Goal: Information Seeking & Learning: Learn about a topic

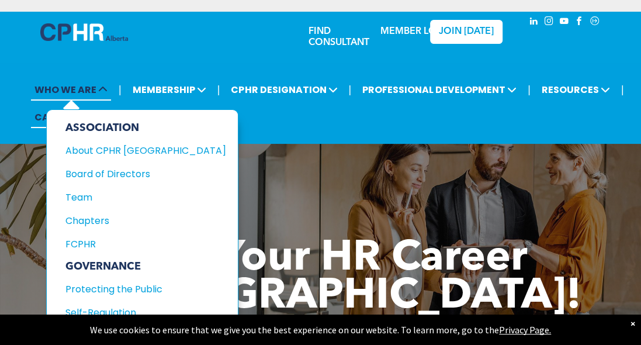
click at [96, 91] on span "WHO WE ARE" at bounding box center [71, 90] width 80 height 22
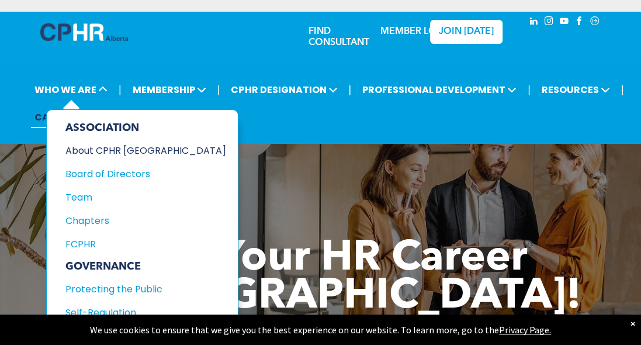
click at [83, 150] on div "About CPHR [GEOGRAPHIC_DATA]" at bounding box center [137, 150] width 145 height 15
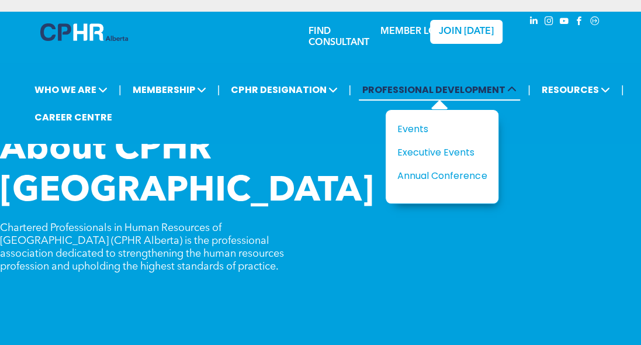
click at [448, 91] on span "PROFESSIONAL DEVELOPMENT" at bounding box center [439, 90] width 161 height 22
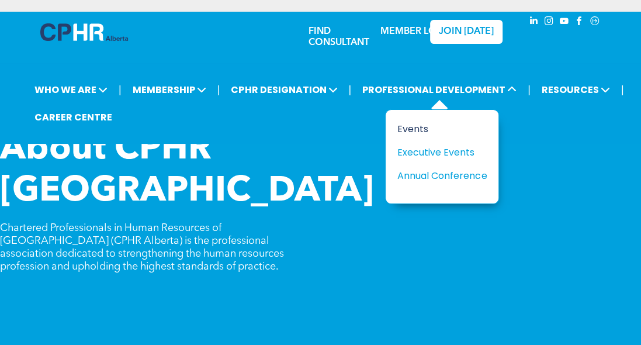
click at [408, 123] on div "Events" at bounding box center [437, 129] width 81 height 15
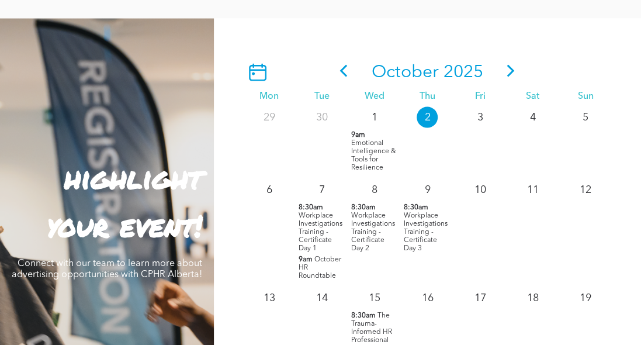
scroll to position [1245, 0]
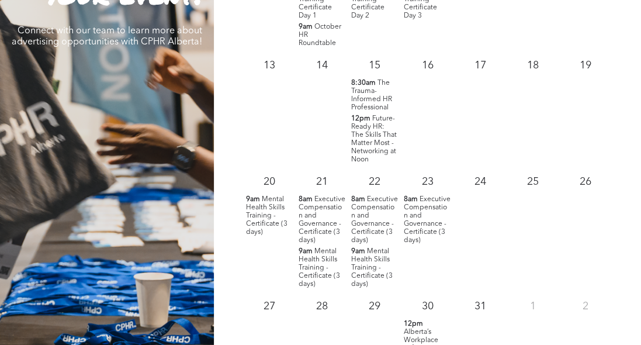
click at [363, 134] on span "Future-Ready HR: The Skills That Matter Most - Networking at Noon" at bounding box center [374, 139] width 46 height 48
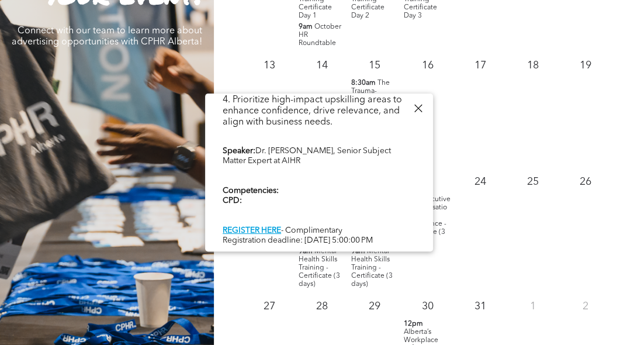
scroll to position [469, 0]
click at [534, 270] on div "25" at bounding box center [533, 229] width 53 height 124
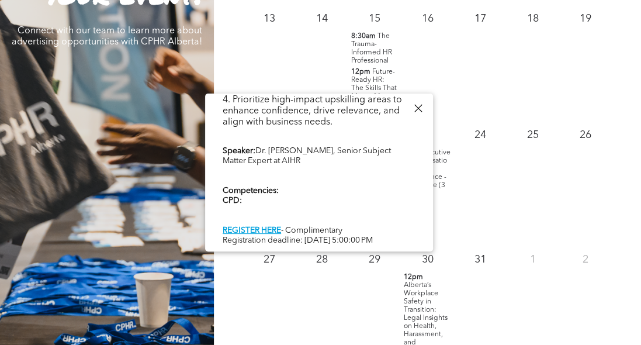
scroll to position [65, 0]
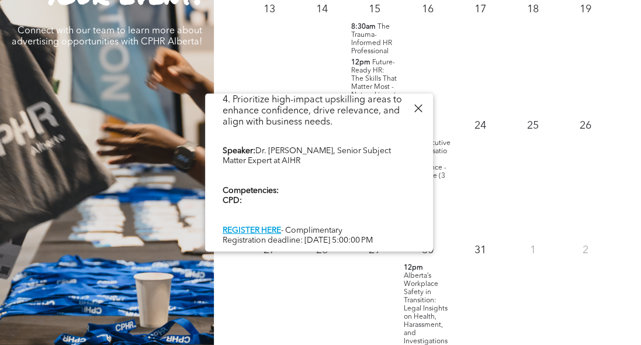
click at [419, 108] on div at bounding box center [418, 109] width 16 height 16
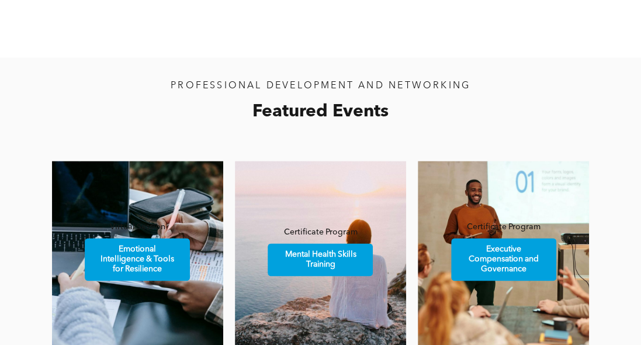
scroll to position [949, 0]
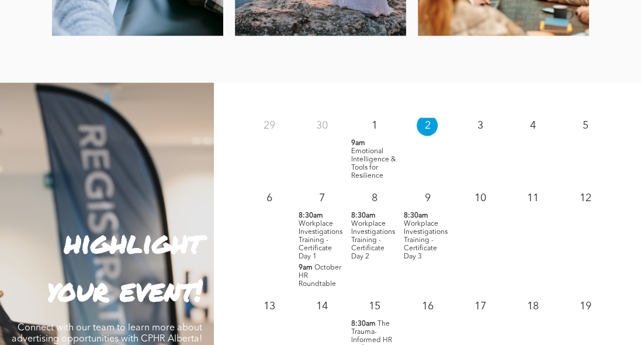
click at [416, 234] on span "Workplace Investigations Training - Certificate Day 3" at bounding box center [426, 240] width 44 height 40
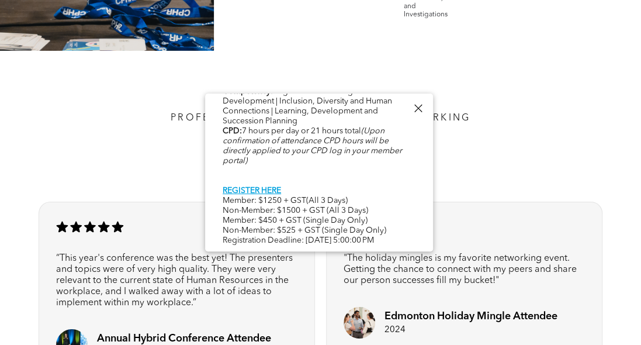
scroll to position [1939, 0]
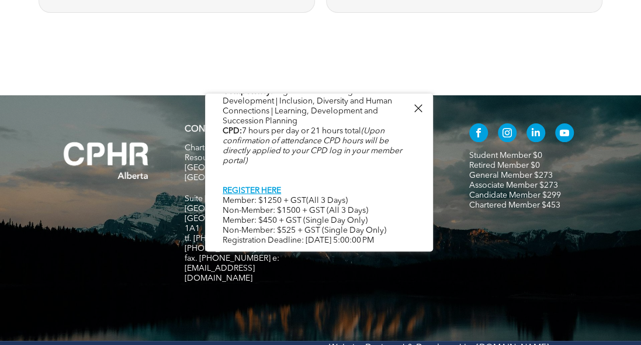
click at [413, 108] on div at bounding box center [418, 109] width 16 height 16
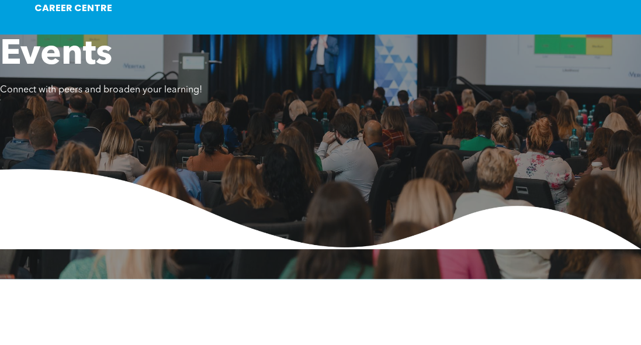
scroll to position [0, 0]
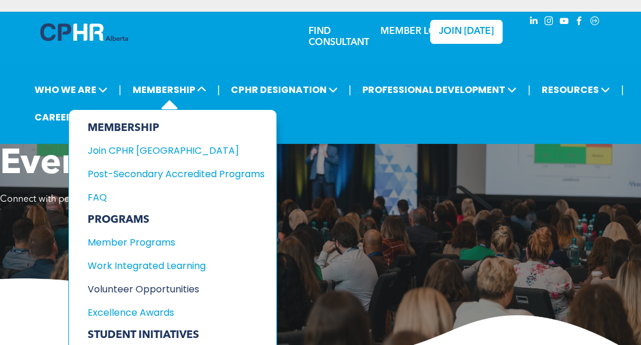
click at [129, 282] on div "Volunteer Opportunities" at bounding box center [168, 289] width 160 height 15
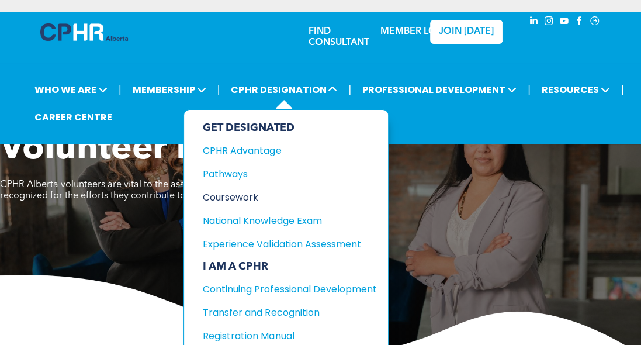
click at [237, 193] on div "Coursework" at bounding box center [281, 197] width 156 height 15
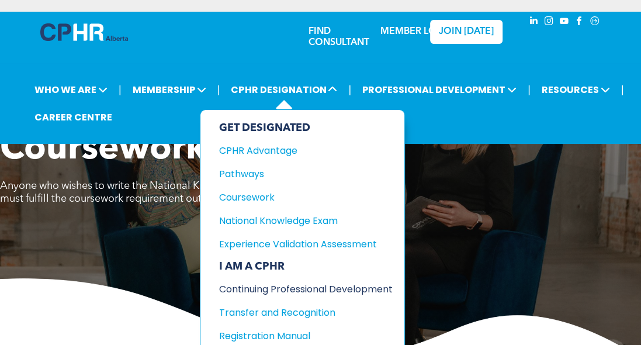
click at [278, 282] on div "Continuing Professional Development" at bounding box center [297, 289] width 156 height 15
